Goal: Information Seeking & Learning: Learn about a topic

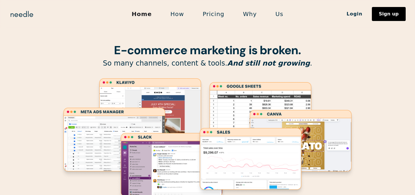
click at [207, 12] on link "Pricing" at bounding box center [213, 14] width 40 height 12
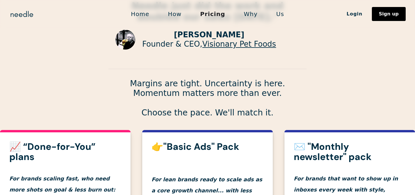
scroll to position [67, 0]
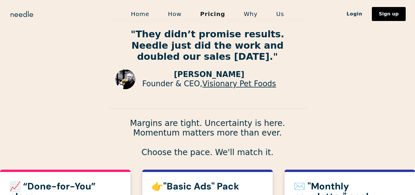
click at [176, 14] on link "How" at bounding box center [175, 14] width 32 height 12
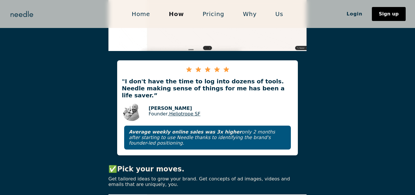
scroll to position [340, 0]
